Goal: Task Accomplishment & Management: Use online tool/utility

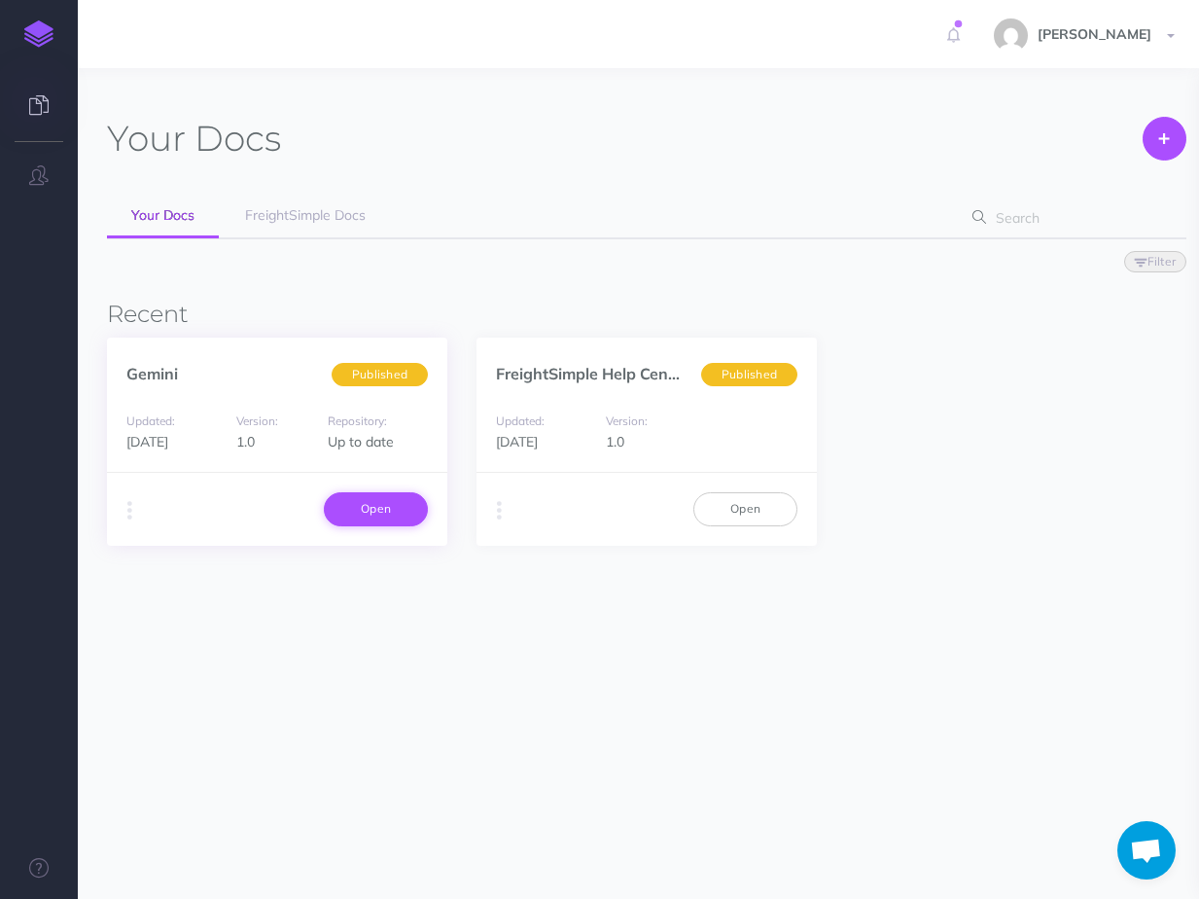
click at [383, 507] on link "Open" at bounding box center [376, 508] width 104 height 33
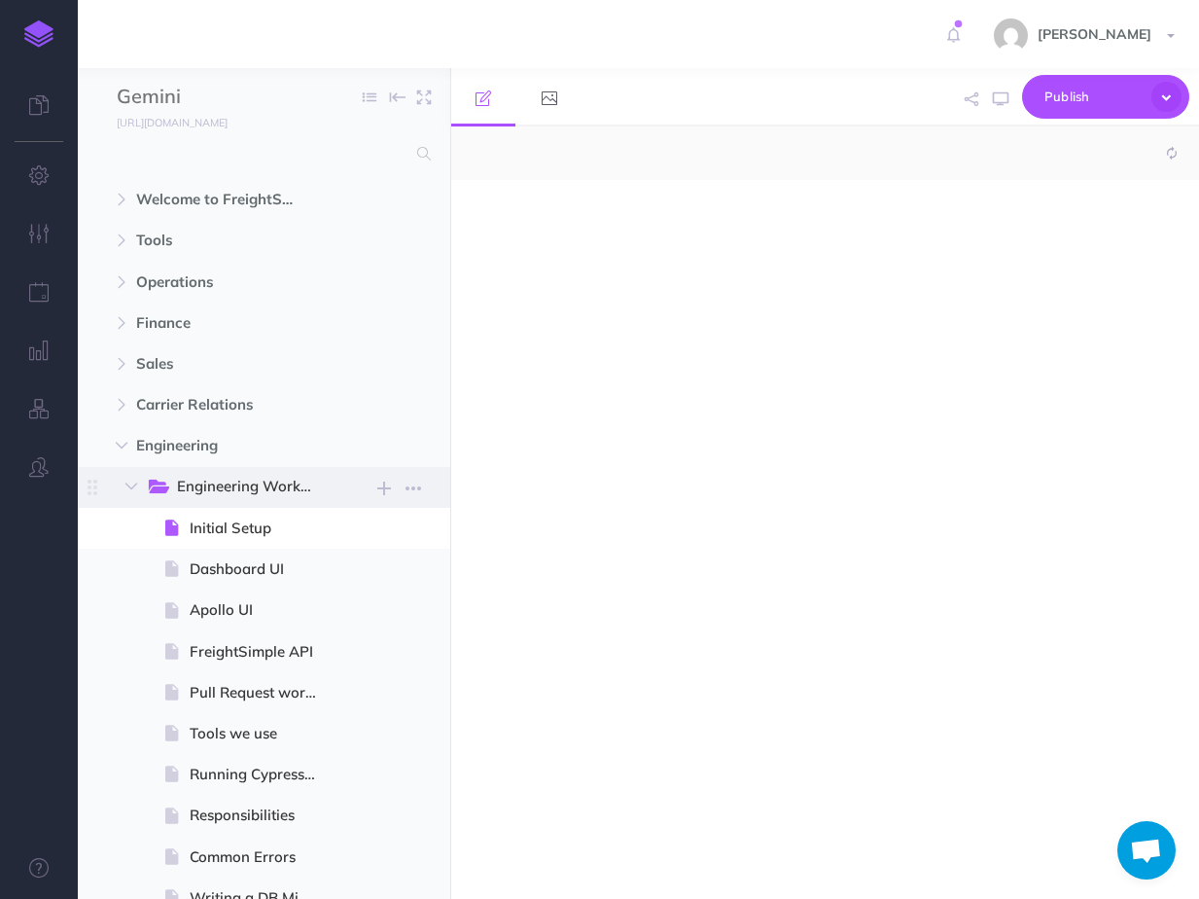
select select "null"
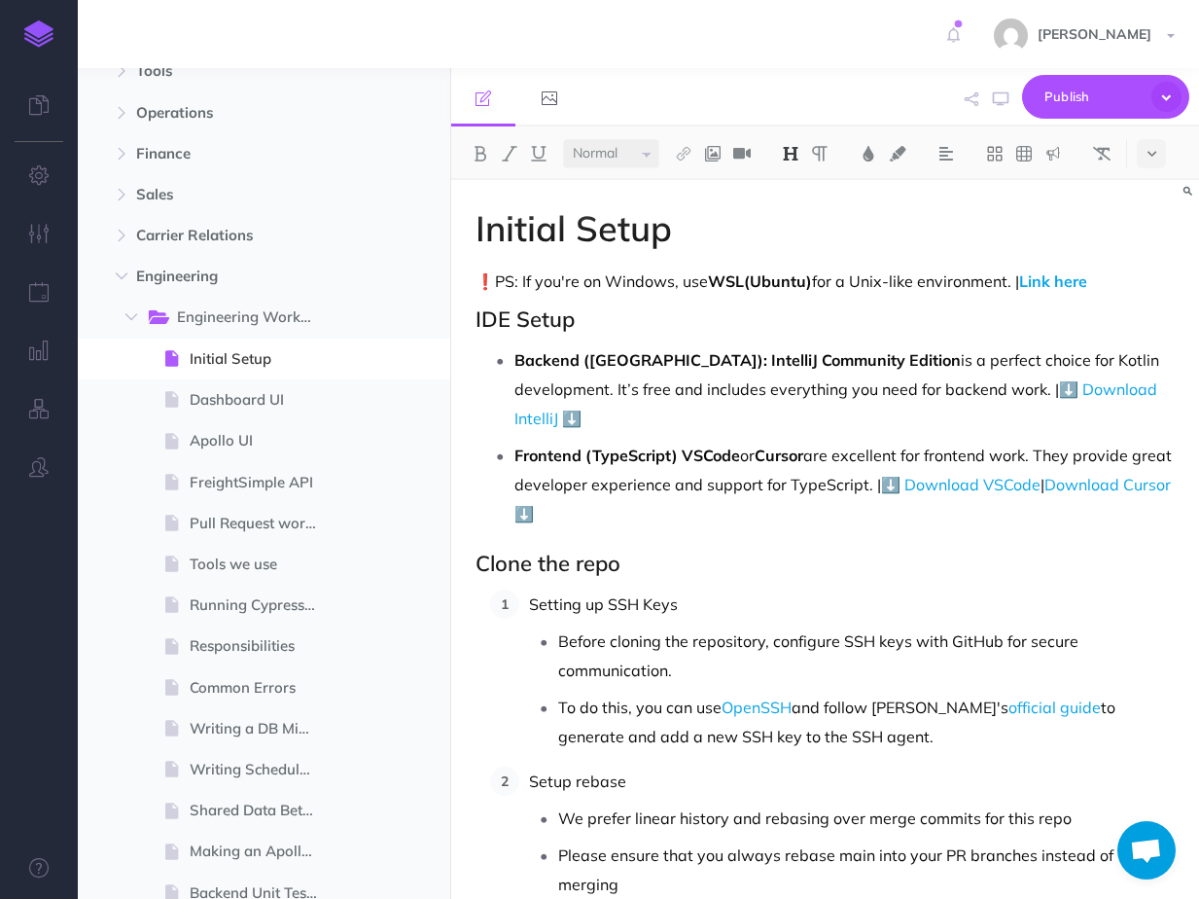
click at [510, 277] on p "❗PS: If you're on Windows, use WSL(Ubuntu) for a Unix-like environment. | Link …" at bounding box center [825, 280] width 699 height 23
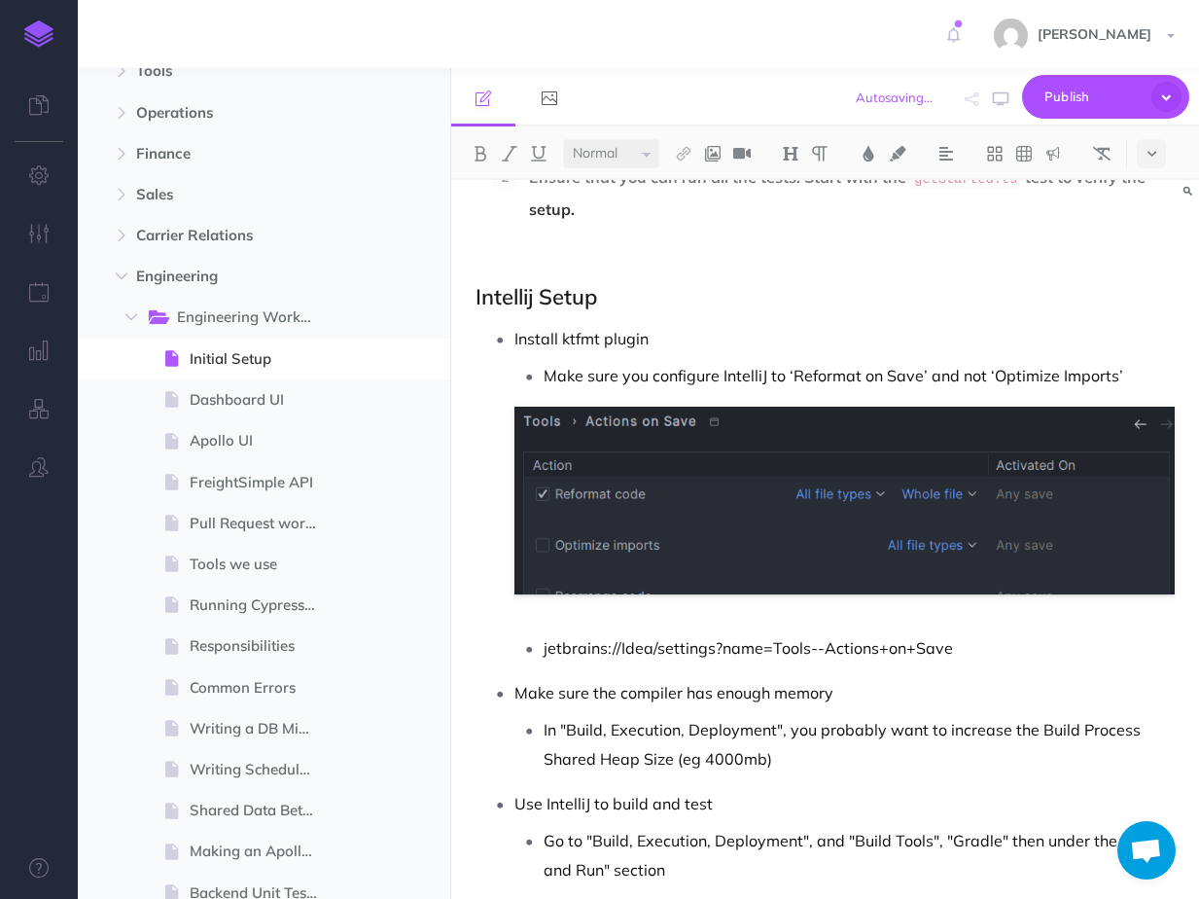
scroll to position [444, 0]
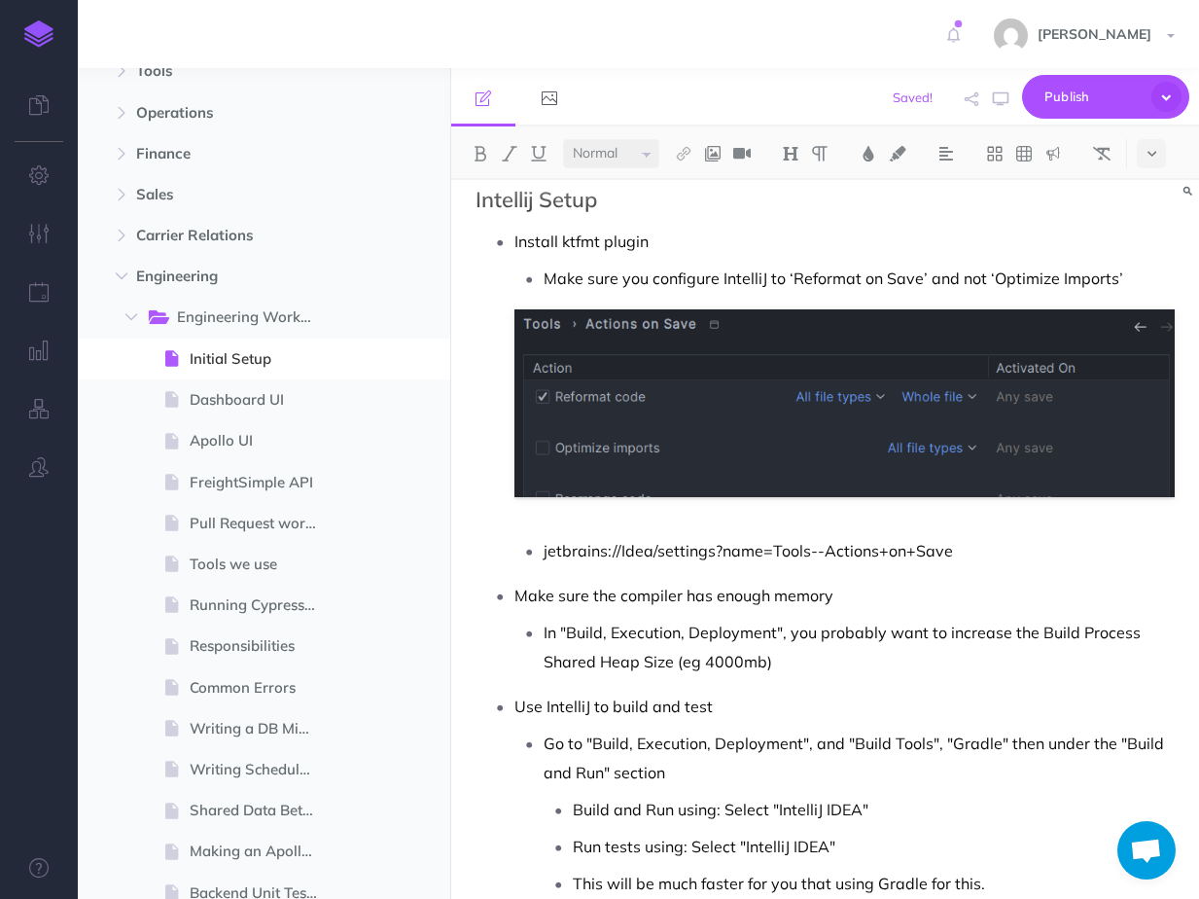
click at [678, 419] on img at bounding box center [845, 403] width 661 height 188
click at [596, 622] on p "In "Build, Execution, Deployment", you probably want to increase the Build Proc…" at bounding box center [859, 647] width 631 height 58
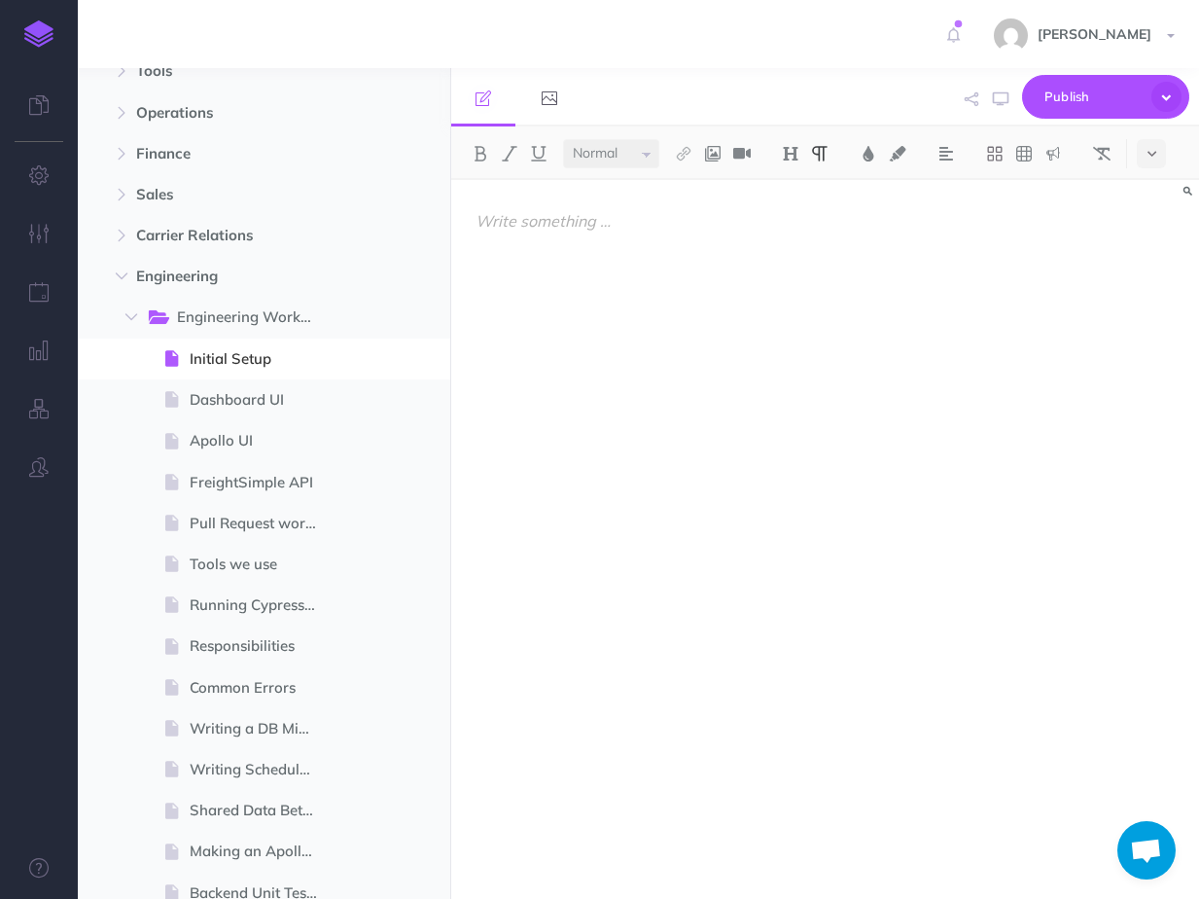
scroll to position [0, 0]
click at [555, 327] on div at bounding box center [825, 529] width 748 height 699
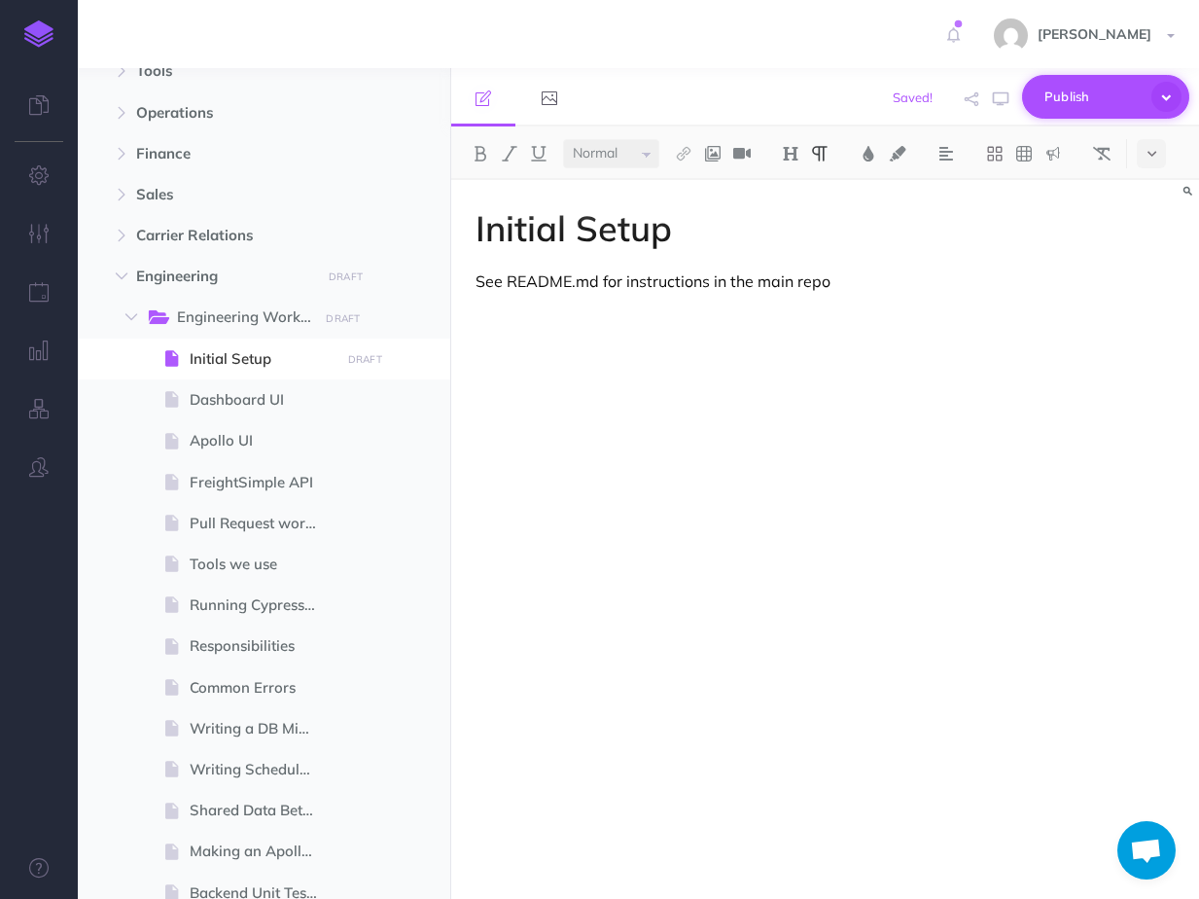
click at [1081, 104] on span "Publish" at bounding box center [1093, 97] width 97 height 30
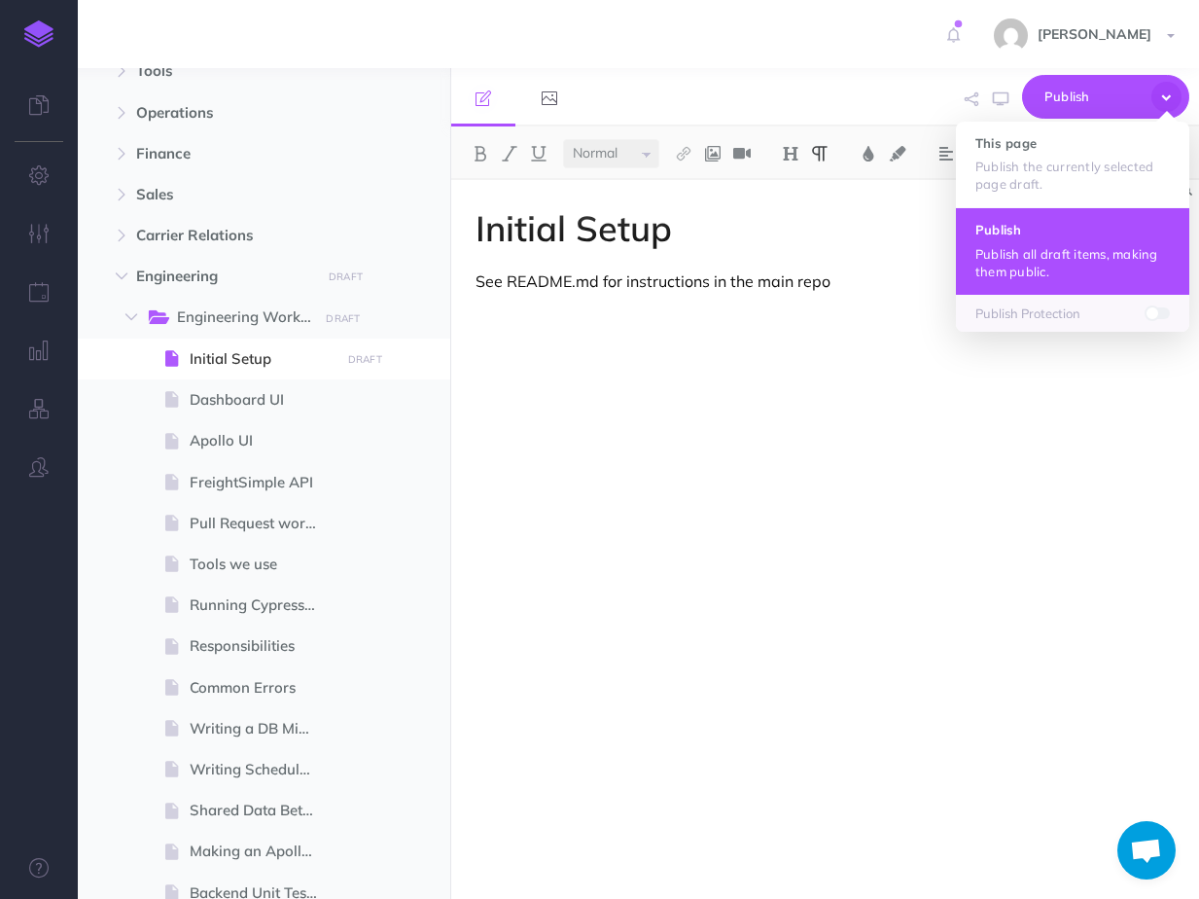
click at [1070, 268] on p "Publish all draft items, making them public." at bounding box center [1073, 262] width 195 height 35
